Goal: Information Seeking & Learning: Learn about a topic

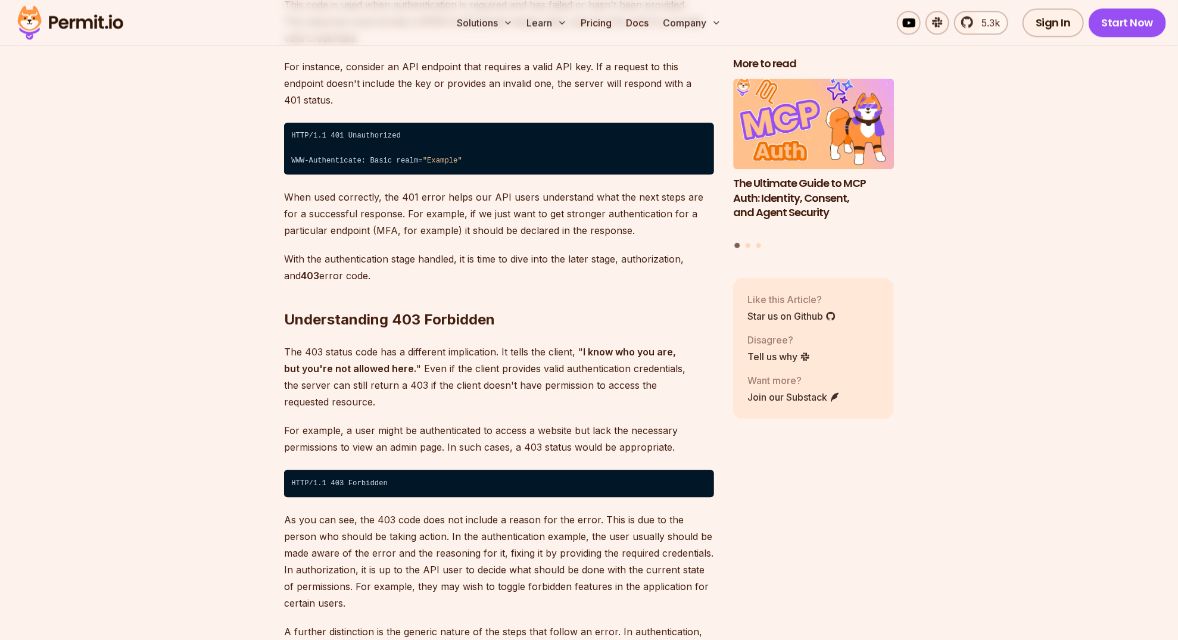
scroll to position [1966, 0]
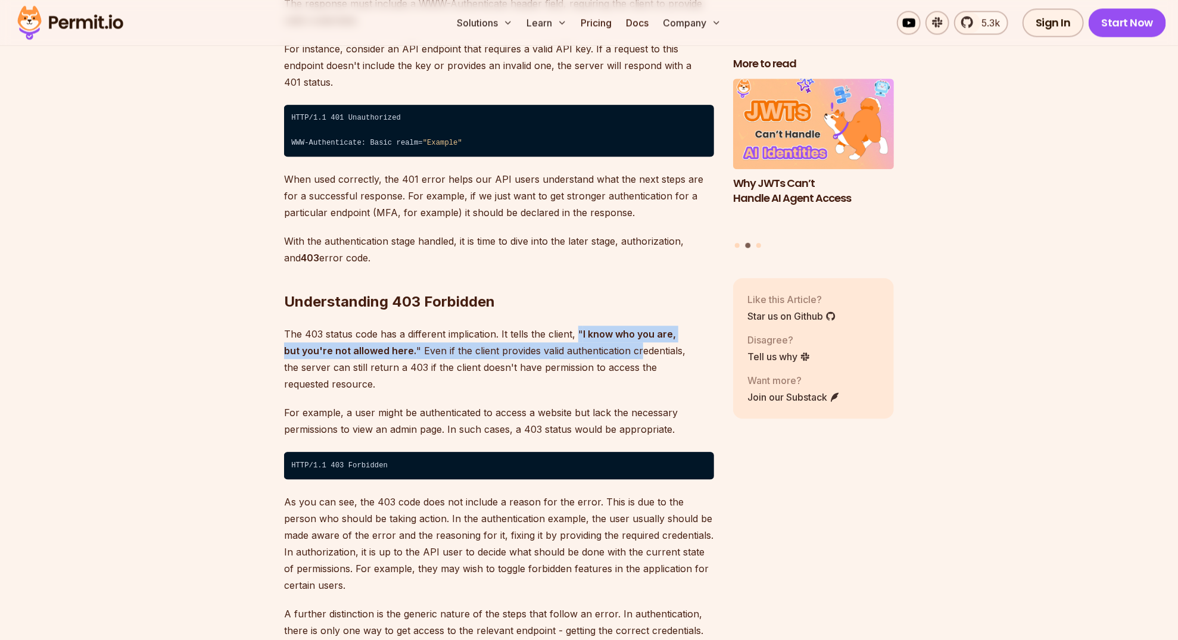
drag, startPoint x: 578, startPoint y: 316, endPoint x: 621, endPoint y: 334, distance: 45.7
click at [621, 334] on p "The 403 status code has a different implication. It tells the client, " I know …" at bounding box center [499, 359] width 430 height 67
drag, startPoint x: 621, startPoint y: 334, endPoint x: 565, endPoint y: 333, distance: 56.0
click at [572, 333] on p "The 403 status code has a different implication. It tells the client, " I know …" at bounding box center [499, 359] width 430 height 67
click at [503, 333] on p "The 403 status code has a different implication. It tells the client, " I know …" at bounding box center [499, 359] width 430 height 67
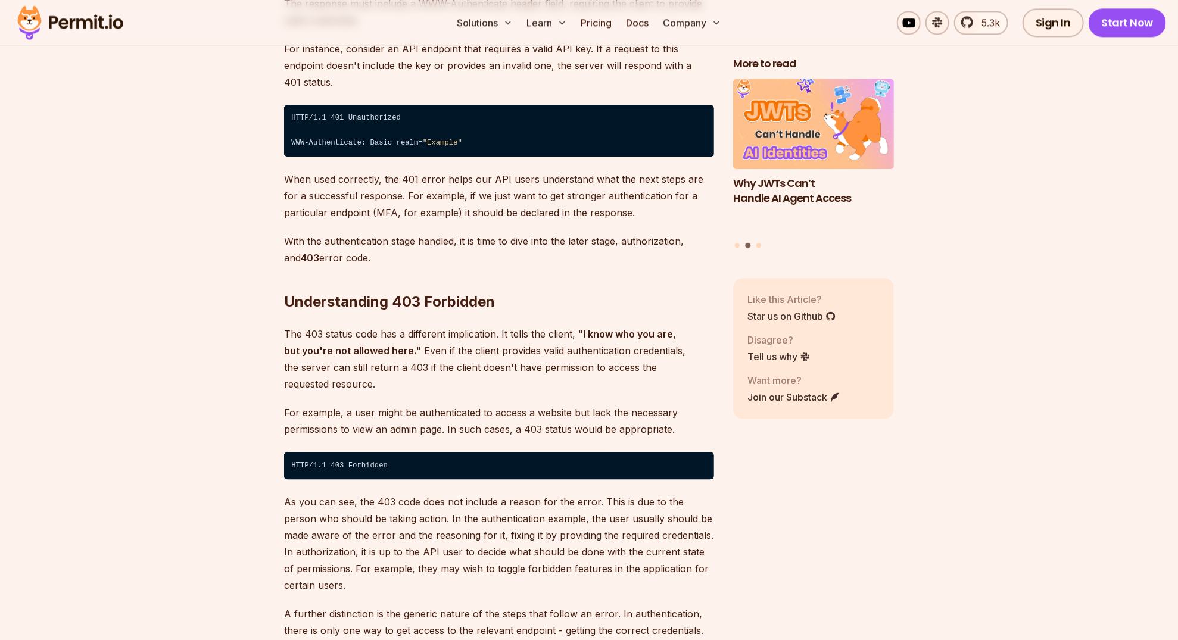
click at [488, 336] on p "The 403 status code has a different implication. It tells the client, " I know …" at bounding box center [499, 359] width 430 height 67
drag, startPoint x: 616, startPoint y: 334, endPoint x: 658, endPoint y: 336, distance: 42.4
click at [658, 336] on p "The 403 status code has a different implication. It tells the client, " I know …" at bounding box center [499, 359] width 430 height 67
drag, startPoint x: 658, startPoint y: 336, endPoint x: 692, endPoint y: 340, distance: 34.1
click at [692, 340] on p "The 403 status code has a different implication. It tells the client, " I know …" at bounding box center [499, 359] width 430 height 67
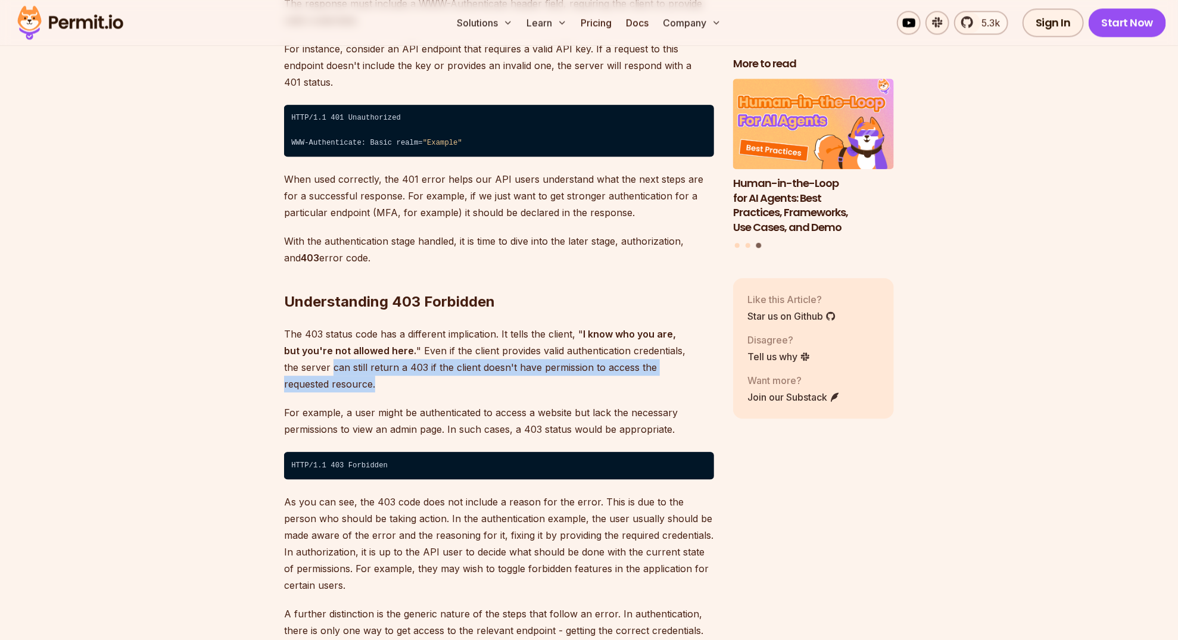
drag, startPoint x: 703, startPoint y: 351, endPoint x: 284, endPoint y: 348, distance: 418.7
click at [284, 348] on p "The 403 status code has a different implication. It tells the client, " I know …" at bounding box center [499, 359] width 430 height 67
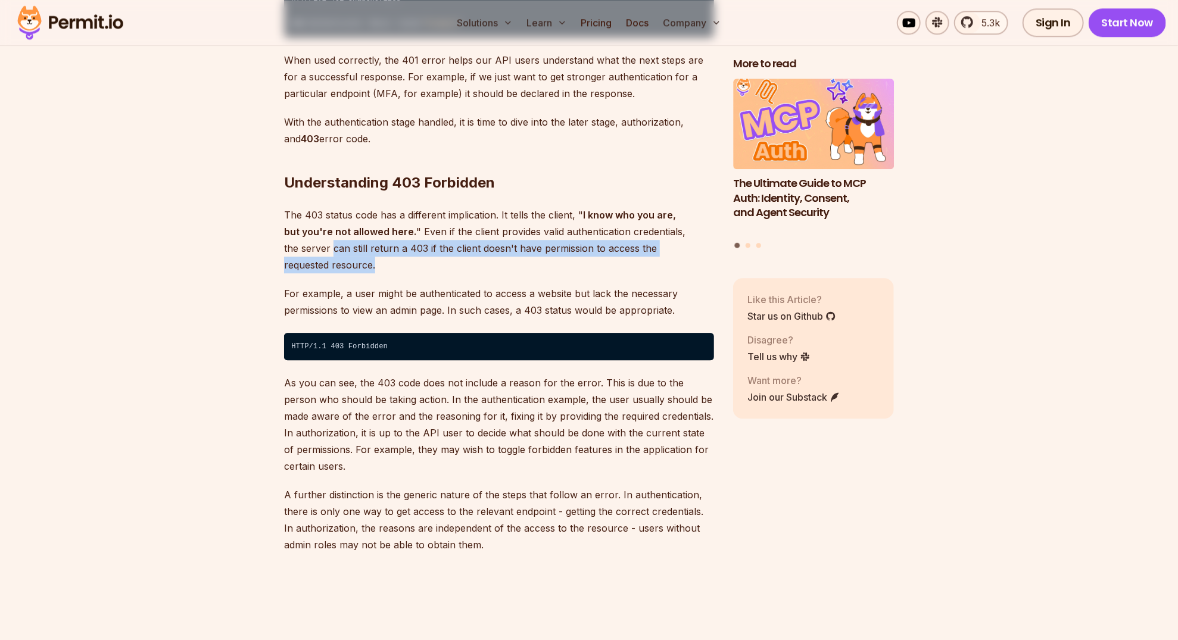
scroll to position [2144, 0]
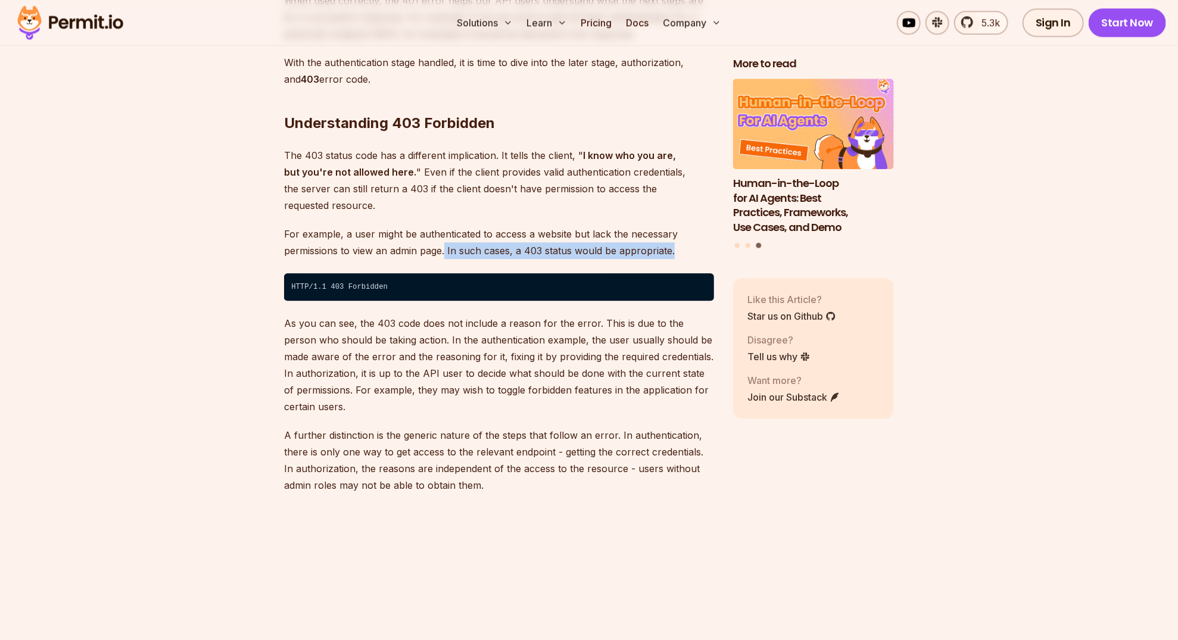
drag, startPoint x: 446, startPoint y: 214, endPoint x: 680, endPoint y: 214, distance: 234.1
click at [680, 226] on p "For example, a user might be authenticated to access a website but lack the nec…" at bounding box center [499, 242] width 430 height 33
click at [497, 351] on p "As you can see, the 403 code does not include a reason for the error. This is d…" at bounding box center [499, 365] width 430 height 100
